Goal: Task Accomplishment & Management: Manage account settings

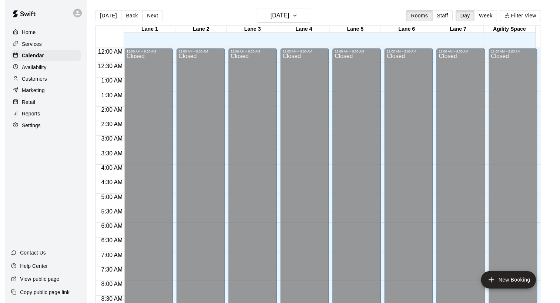
scroll to position [420, 0]
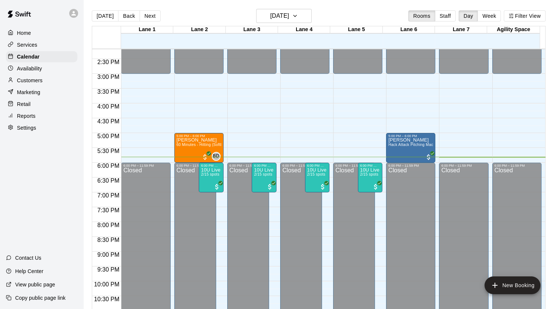
click at [30, 120] on p "Reports" at bounding box center [26, 115] width 19 height 7
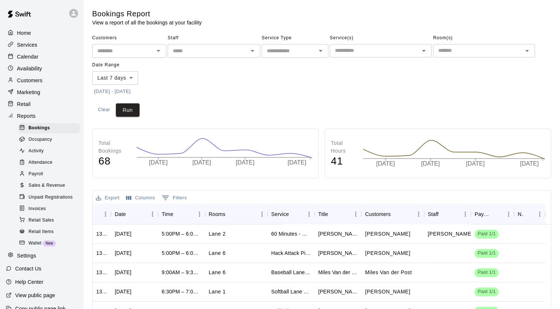
click at [47, 189] on span "Sales & Revenue" at bounding box center [47, 185] width 37 height 7
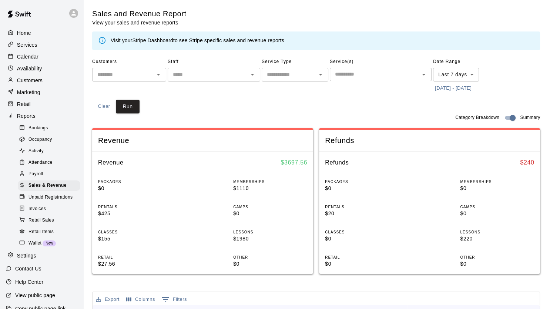
click at [441, 77] on body "Home Services Calendar Availability Customers Marketing Retail Reports Bookings…" at bounding box center [280, 277] width 560 height 554
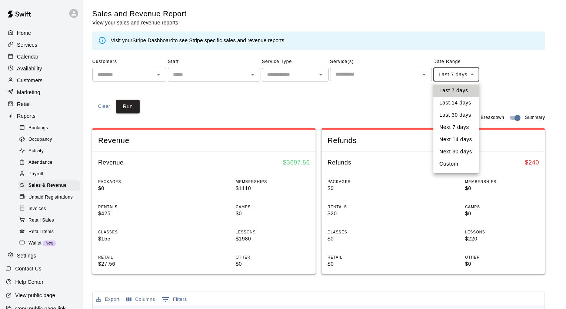
click at [454, 164] on li "Custom" at bounding box center [456, 164] width 46 height 12
type input "******"
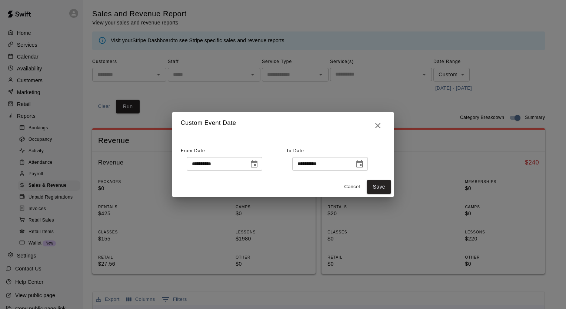
click at [261, 162] on button "Choose date, selected date is Aug 8, 2025" at bounding box center [254, 164] width 15 height 15
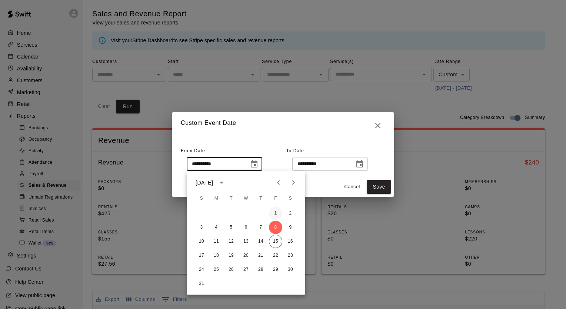
click at [277, 210] on button "1" at bounding box center [275, 213] width 13 height 13
type input "**********"
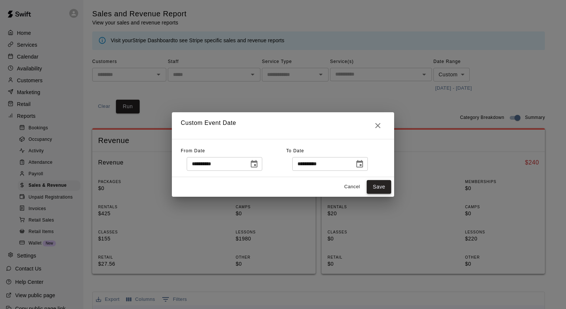
click at [387, 186] on button "Save" at bounding box center [379, 187] width 24 height 14
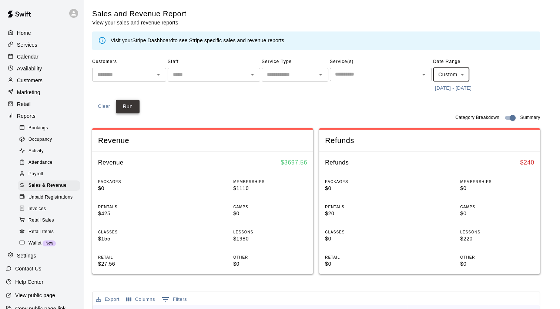
click at [132, 106] on button "Run" at bounding box center [128, 107] width 24 height 14
click at [40, 59] on div "Calendar" at bounding box center [41, 56] width 71 height 11
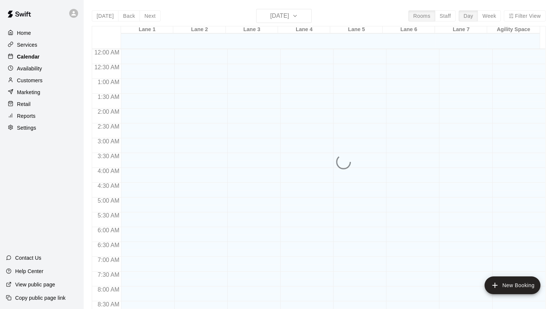
scroll to position [420, 0]
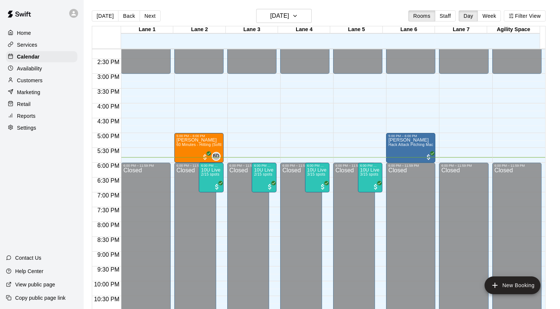
click at [24, 84] on p "Customers" at bounding box center [30, 80] width 26 height 7
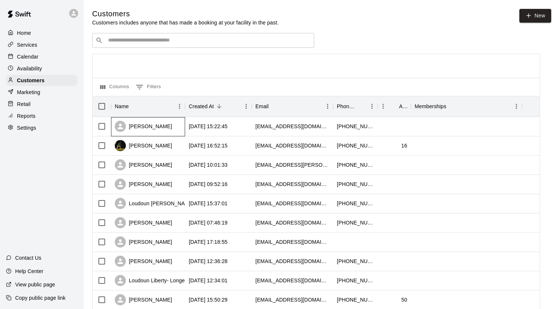
click at [164, 131] on div "[PERSON_NAME]" at bounding box center [143, 126] width 57 height 11
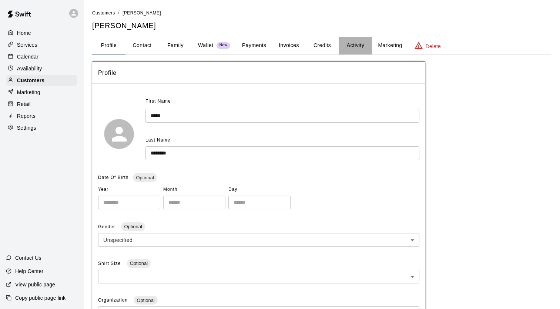
click at [362, 47] on button "Activity" at bounding box center [355, 46] width 33 height 18
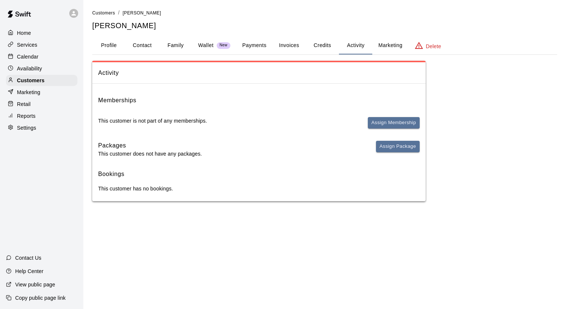
click at [175, 47] on button "Family" at bounding box center [175, 46] width 33 height 18
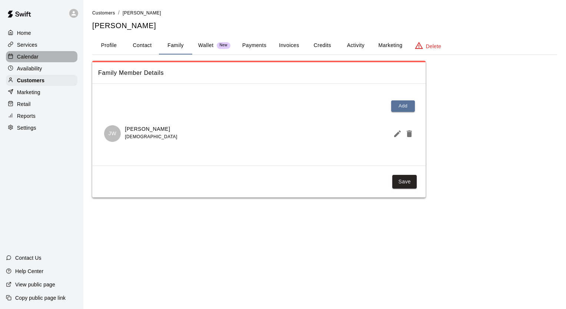
click at [34, 58] on p "Calendar" at bounding box center [27, 56] width 21 height 7
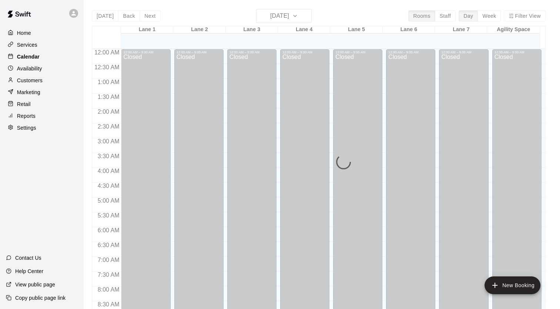
scroll to position [420, 0]
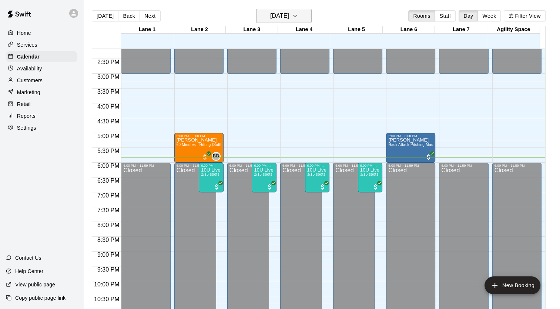
click at [270, 21] on button "[DATE]" at bounding box center [284, 16] width 56 height 14
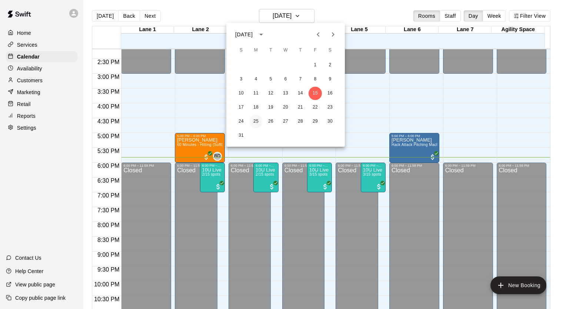
click at [252, 123] on button "25" at bounding box center [255, 121] width 13 height 13
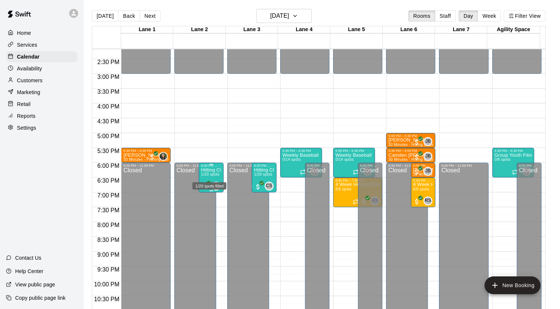
click at [204, 174] on span "1/20 spots" at bounding box center [210, 174] width 18 height 4
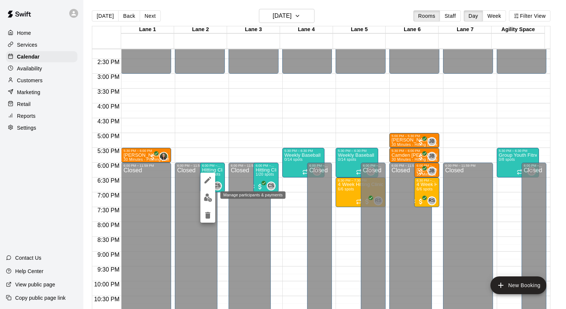
click at [206, 198] on img "edit" at bounding box center [208, 197] width 9 height 9
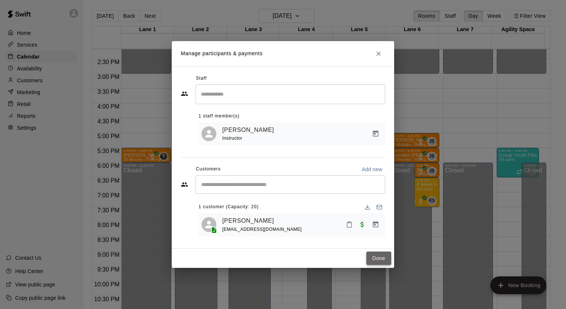
click at [376, 259] on button "Done" at bounding box center [378, 258] width 25 height 14
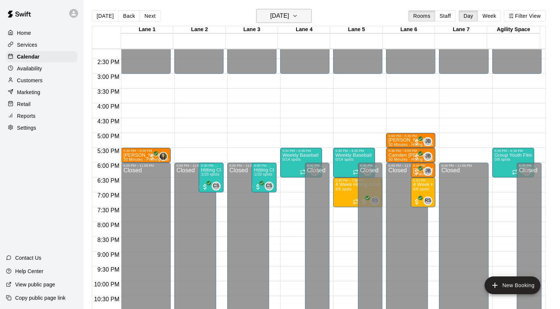
click at [305, 22] on div "[DATE] Back [DATE][DATE] Rooms Staff Day Week Filter View" at bounding box center [319, 17] width 454 height 17
click at [303, 14] on button "[DATE]" at bounding box center [284, 16] width 56 height 14
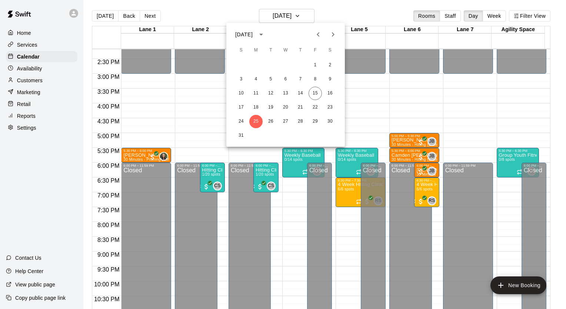
click at [331, 31] on icon "Next month" at bounding box center [332, 34] width 9 height 9
click at [257, 64] on button "1" at bounding box center [255, 65] width 13 height 13
